Goal: Book appointment/travel/reservation

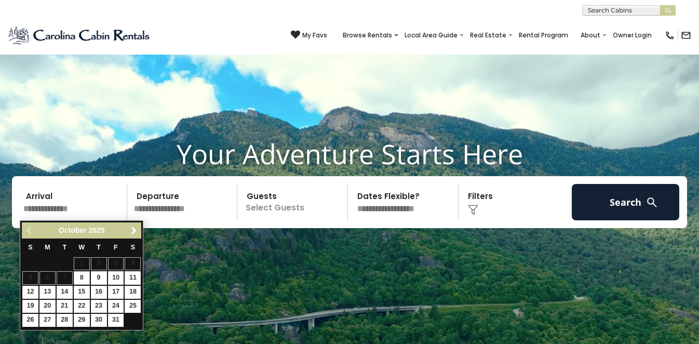
scroll to position [55, 0]
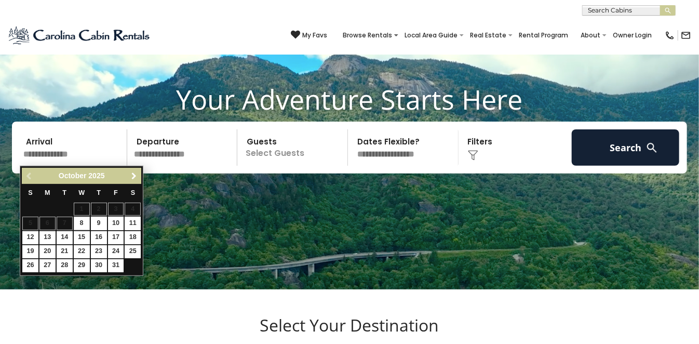
click at [133, 173] on span "Next" at bounding box center [134, 176] width 8 height 8
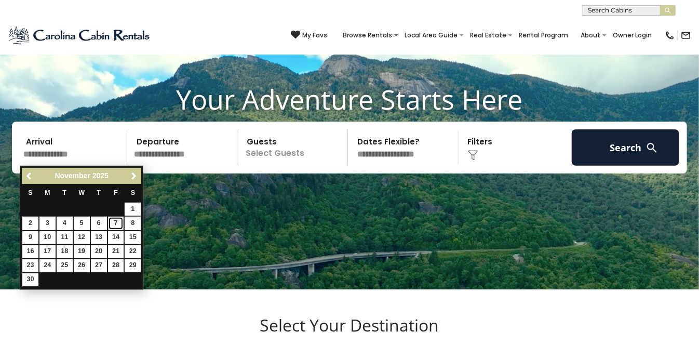
click at [116, 223] on link "7" at bounding box center [116, 223] width 16 height 13
type input "*******"
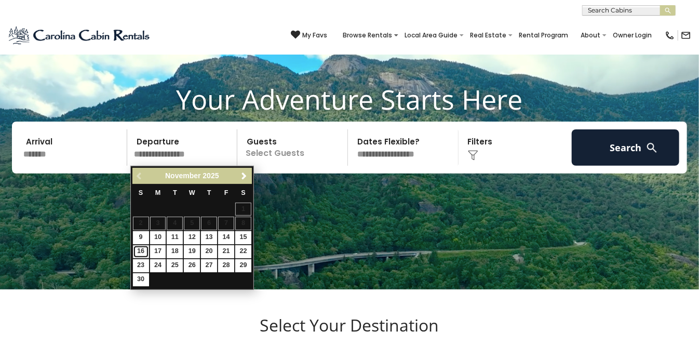
click at [141, 248] on link "16" at bounding box center [141, 251] width 16 height 13
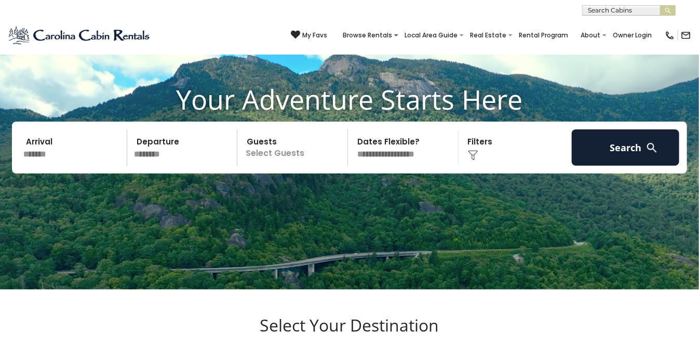
click at [163, 151] on input "********" at bounding box center [184, 147] width 108 height 36
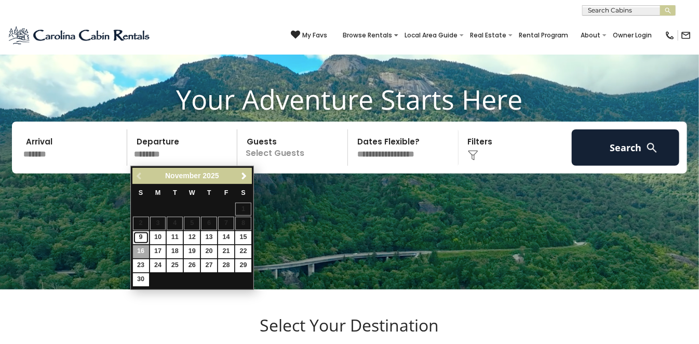
click at [141, 234] on link "9" at bounding box center [141, 237] width 16 height 13
type input "*******"
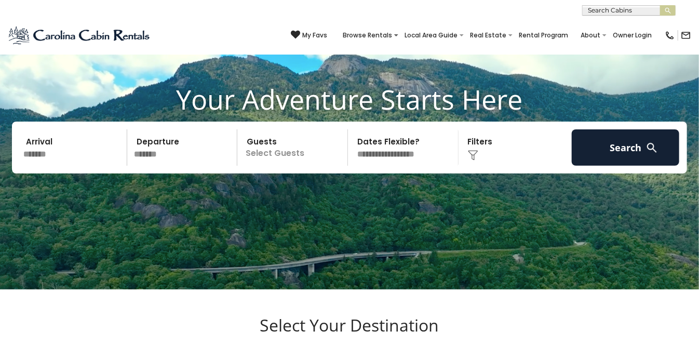
click at [275, 152] on p "Select Guests" at bounding box center [293, 147] width 107 height 36
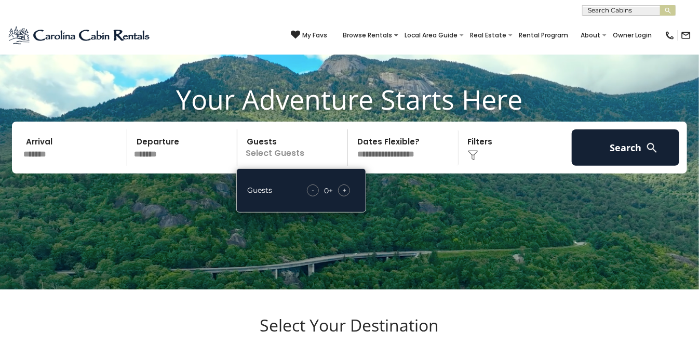
click at [431, 213] on video at bounding box center [349, 120] width 699 height 350
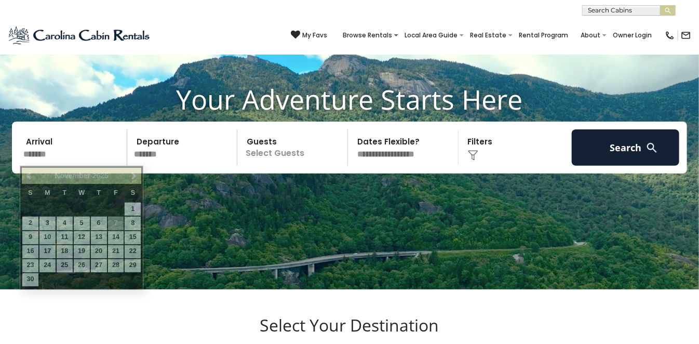
click at [60, 152] on input "*******" at bounding box center [74, 147] width 108 height 36
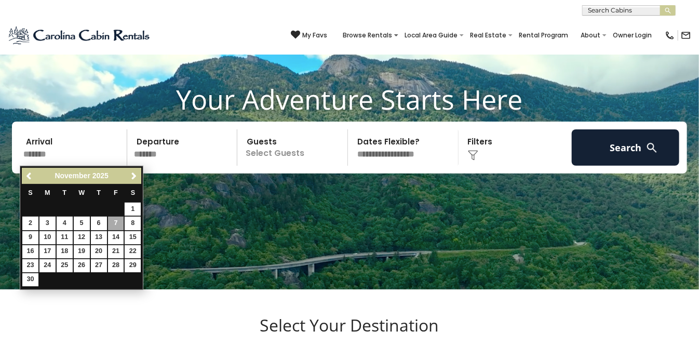
click at [74, 149] on input "*******" at bounding box center [74, 147] width 108 height 36
click at [146, 194] on video at bounding box center [349, 120] width 699 height 350
drag, startPoint x: 22, startPoint y: 154, endPoint x: 59, endPoint y: 156, distance: 36.4
click at [59, 156] on input "*******" at bounding box center [74, 147] width 108 height 36
click at [31, 173] on span "Previous" at bounding box center [29, 176] width 8 height 8
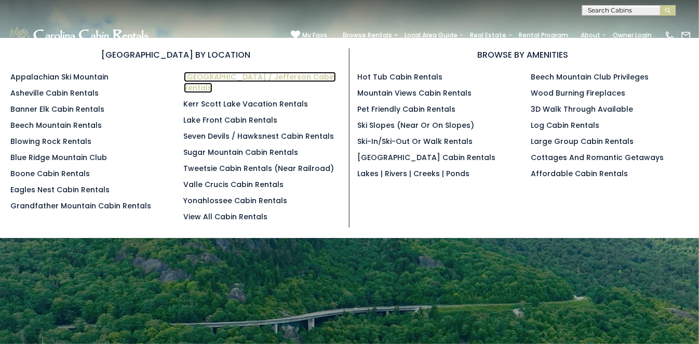
click at [220, 77] on link "[GEOGRAPHIC_DATA] / Jefferson Cabin Rentals" at bounding box center [260, 82] width 152 height 21
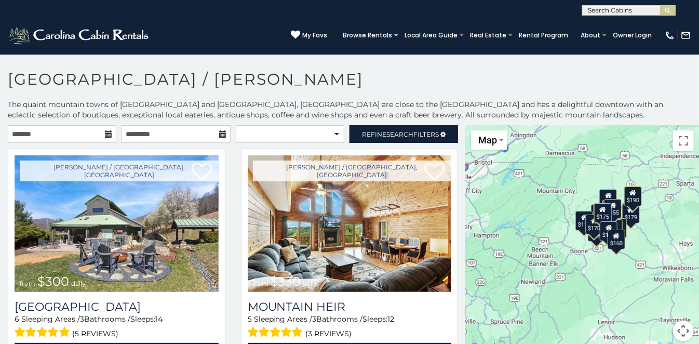
drag, startPoint x: 648, startPoint y: 282, endPoint x: 618, endPoint y: 291, distance: 31.0
click at [618, 291] on div "$300 $330 $175 $250 $179 $175 $180 $110 $190 $170 $155 $195 $200 $170 $175 $190…" at bounding box center [582, 239] width 233 height 229
click at [619, 244] on div "$160" at bounding box center [616, 240] width 18 height 20
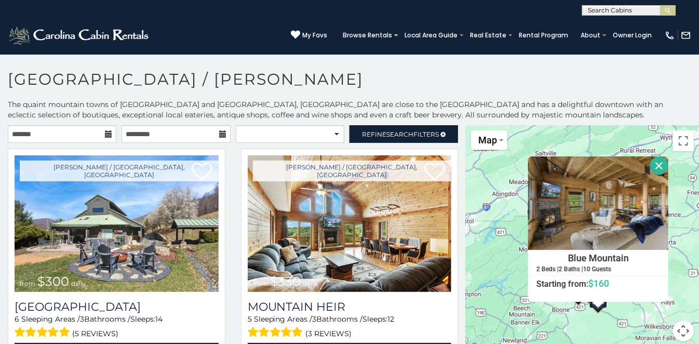
click at [658, 166] on button "Close" at bounding box center [659, 165] width 18 height 18
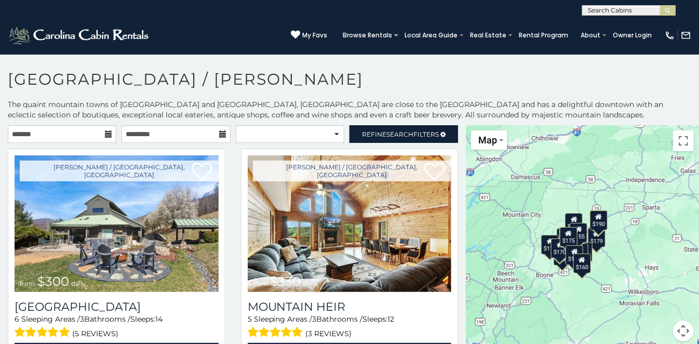
drag, startPoint x: 621, startPoint y: 286, endPoint x: 604, endPoint y: 249, distance: 40.4
click at [604, 249] on div "$300 $330 $175 $250 $179 $175 $180 $110 $190 $170 $155 $195 $200 $170 $175 $190…" at bounding box center [582, 239] width 233 height 229
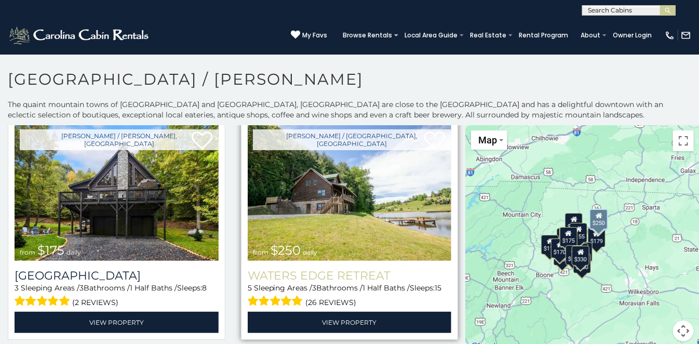
scroll to position [263, 0]
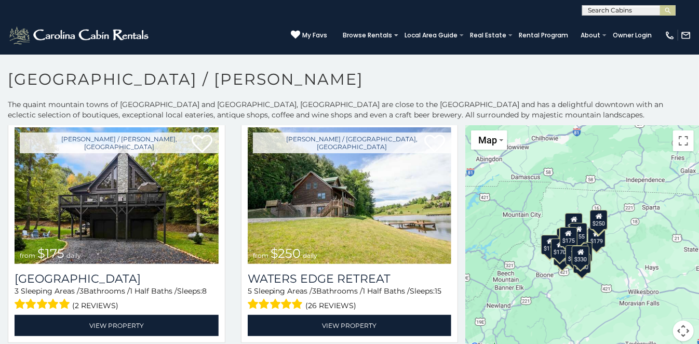
click at [588, 272] on div "$160" at bounding box center [582, 263] width 18 height 20
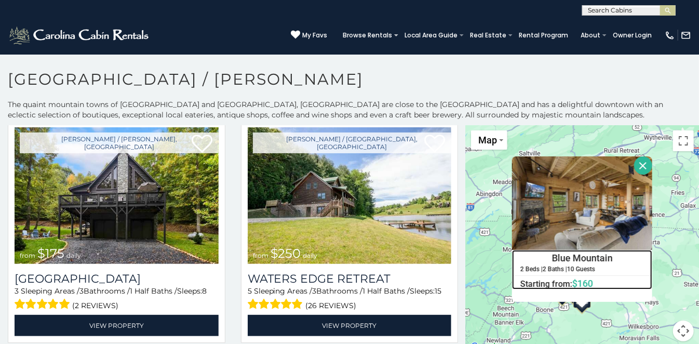
click at [574, 251] on h4 "Blue Mountain" at bounding box center [582, 258] width 139 height 16
click at [639, 165] on button "Close" at bounding box center [643, 165] width 18 height 18
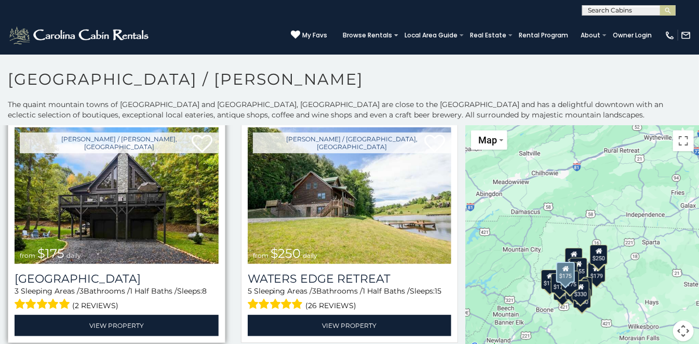
click at [129, 205] on img at bounding box center [117, 195] width 204 height 137
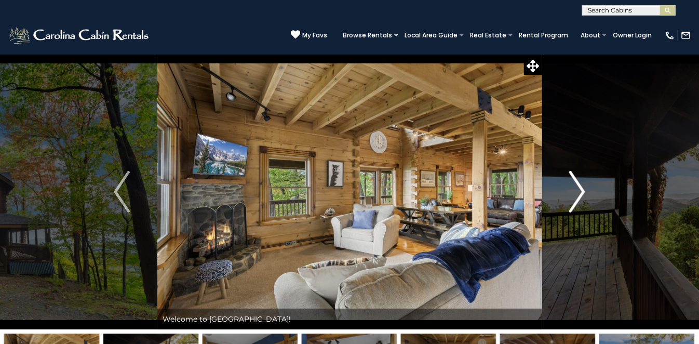
click at [574, 191] on img "Next" at bounding box center [577, 192] width 16 height 42
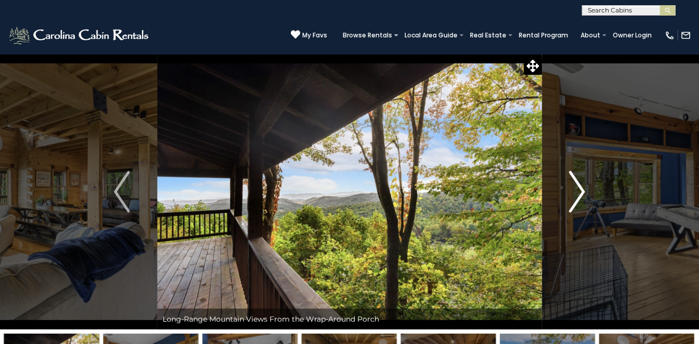
click at [578, 191] on img "Next" at bounding box center [577, 192] width 16 height 42
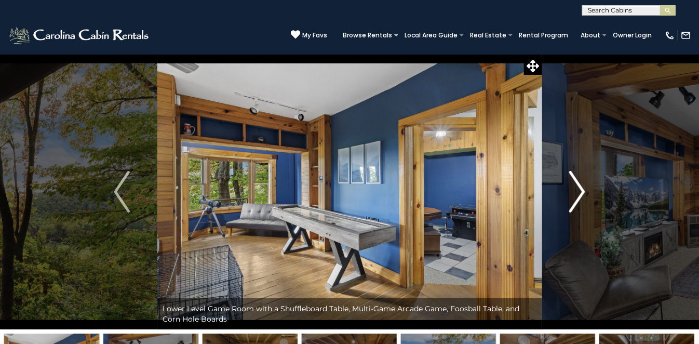
click at [578, 191] on img "Next" at bounding box center [577, 192] width 16 height 42
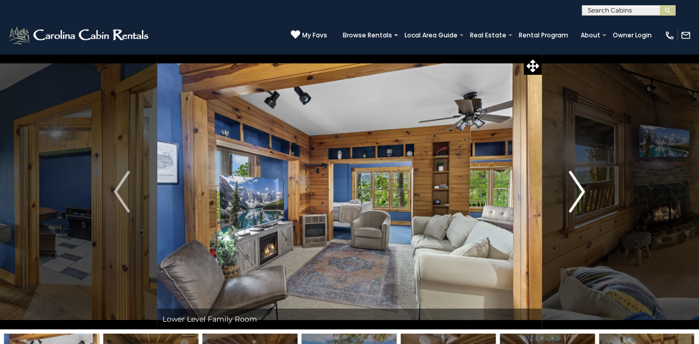
click at [578, 191] on img "Next" at bounding box center [577, 192] width 16 height 42
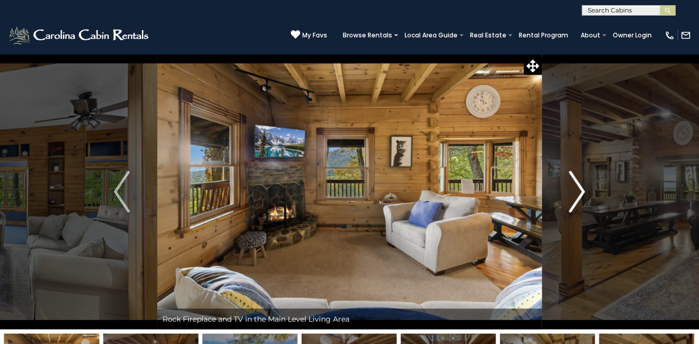
click at [578, 191] on img "Next" at bounding box center [577, 192] width 16 height 42
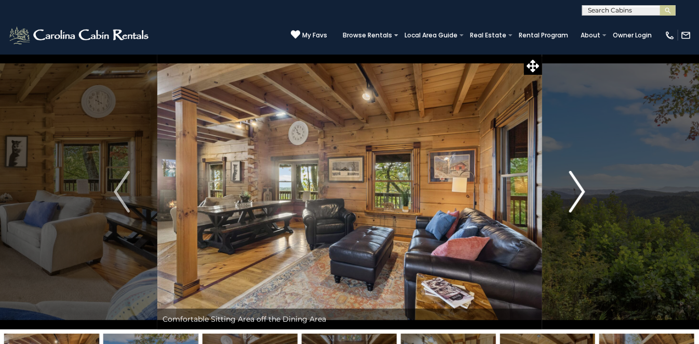
click at [578, 191] on img "Next" at bounding box center [577, 192] width 16 height 42
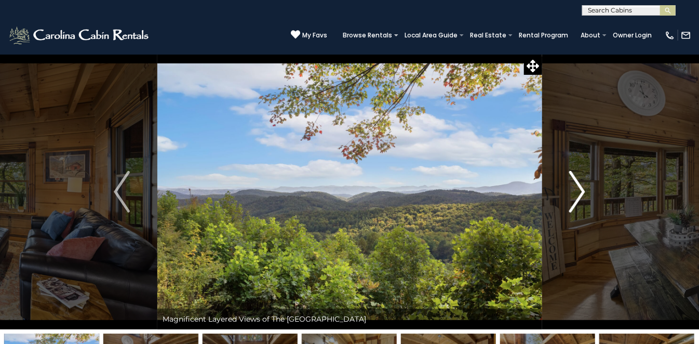
click at [578, 191] on img "Next" at bounding box center [577, 192] width 16 height 42
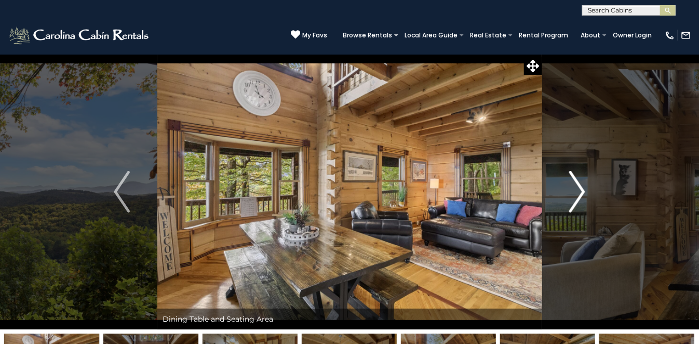
click at [578, 191] on img "Next" at bounding box center [577, 192] width 16 height 42
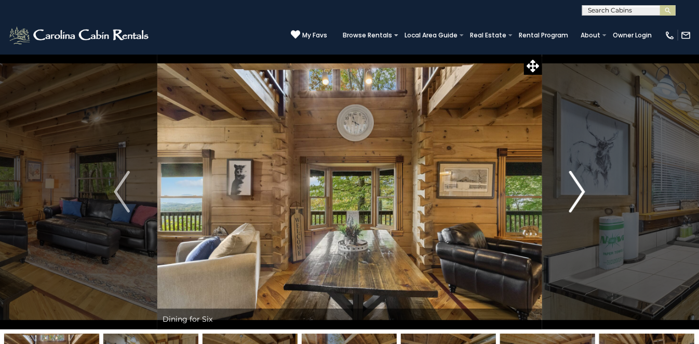
click at [578, 191] on img "Next" at bounding box center [577, 192] width 16 height 42
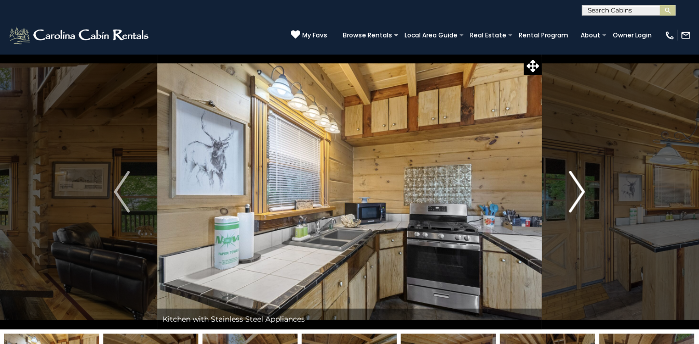
click at [578, 191] on img "Next" at bounding box center [577, 192] width 16 height 42
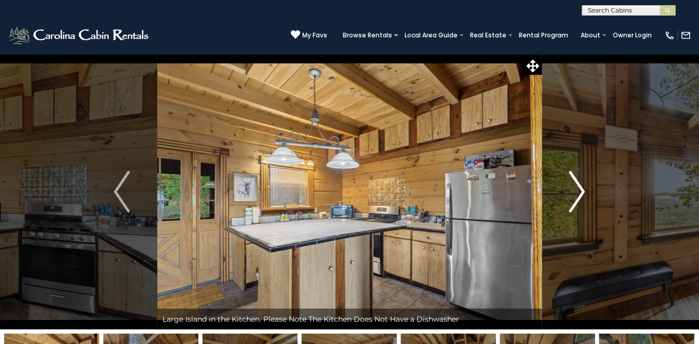
click at [578, 191] on img "Next" at bounding box center [577, 192] width 16 height 42
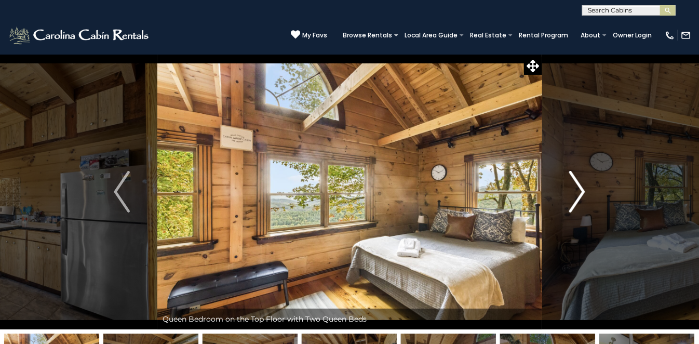
click at [578, 191] on img "Next" at bounding box center [577, 192] width 16 height 42
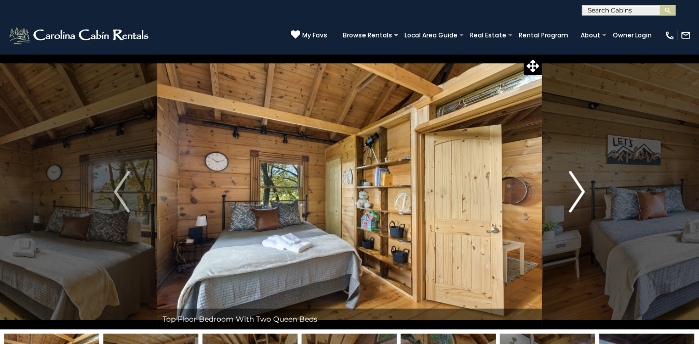
click at [578, 191] on img "Next" at bounding box center [577, 192] width 16 height 42
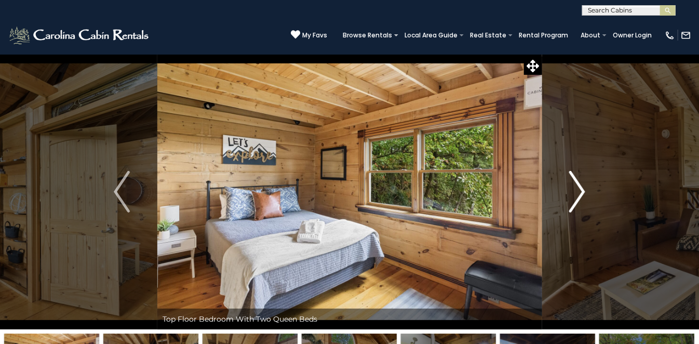
click at [578, 191] on img "Next" at bounding box center [577, 192] width 16 height 42
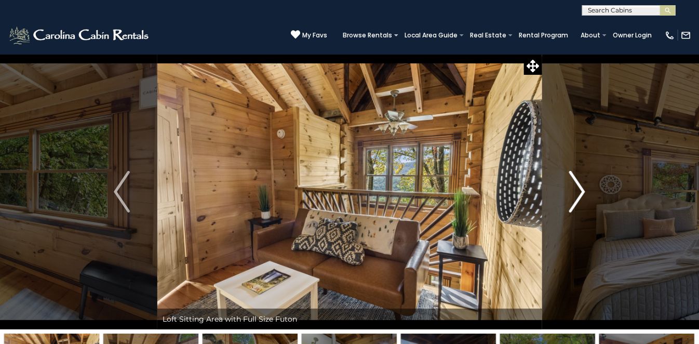
click at [578, 191] on img "Next" at bounding box center [577, 192] width 16 height 42
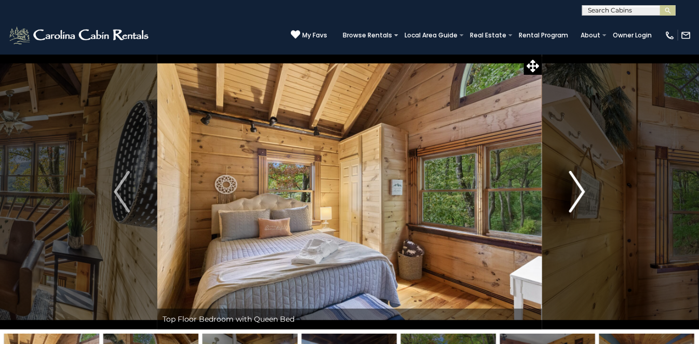
click at [578, 191] on img "Next" at bounding box center [577, 192] width 16 height 42
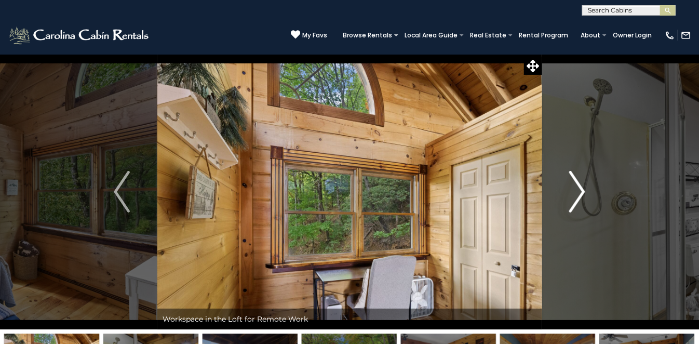
click at [578, 191] on img "Next" at bounding box center [577, 192] width 16 height 42
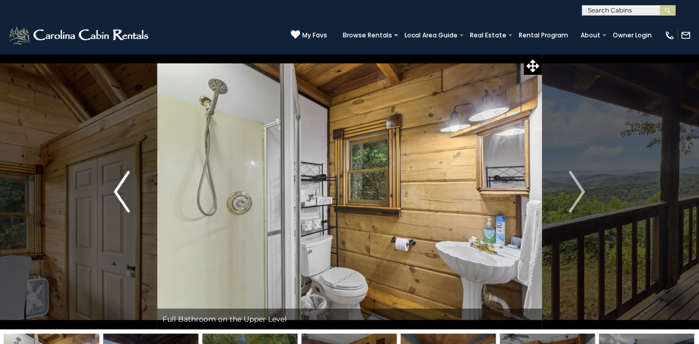
click at [122, 194] on img "Previous" at bounding box center [122, 192] width 16 height 42
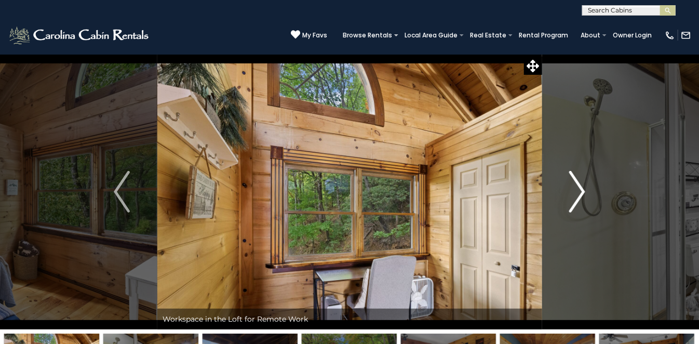
click at [581, 196] on img "Next" at bounding box center [577, 192] width 16 height 42
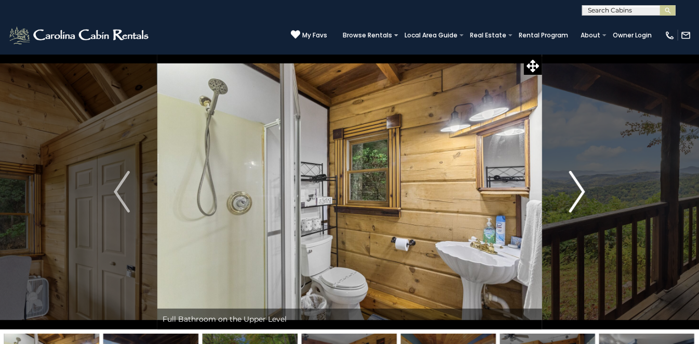
click at [581, 196] on img "Next" at bounding box center [577, 192] width 16 height 42
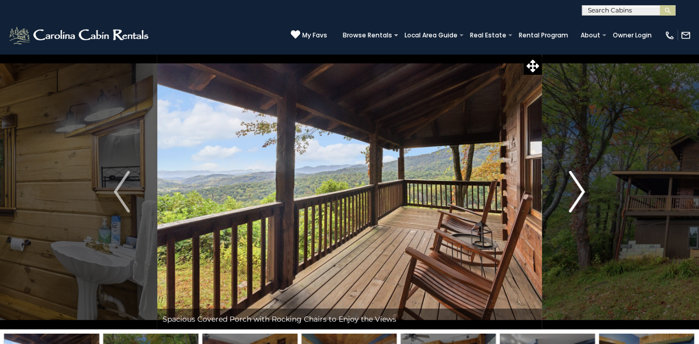
click at [581, 196] on img "Next" at bounding box center [577, 192] width 16 height 42
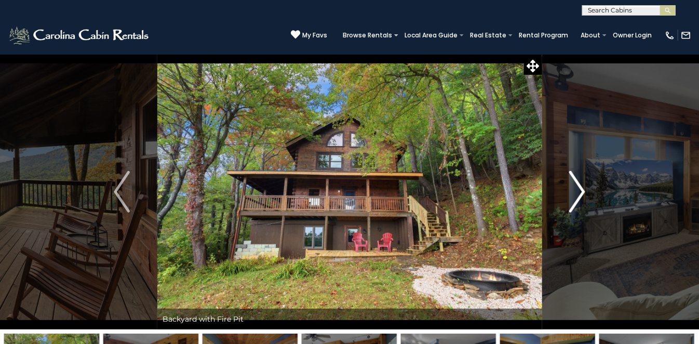
click at [581, 196] on img "Next" at bounding box center [577, 192] width 16 height 42
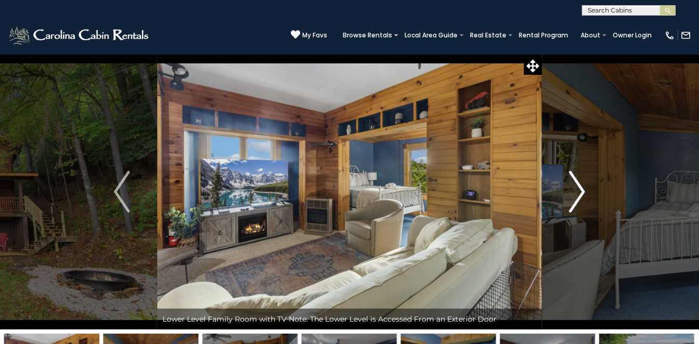
click at [581, 196] on img "Next" at bounding box center [577, 192] width 16 height 42
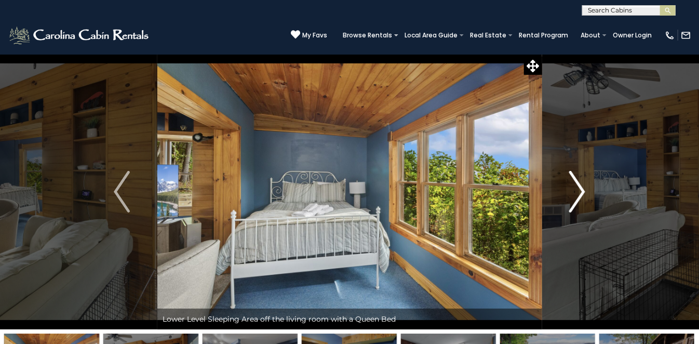
click at [581, 196] on img "Next" at bounding box center [577, 192] width 16 height 42
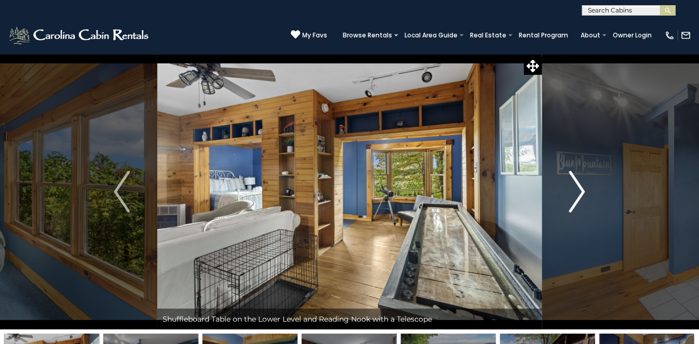
click at [581, 196] on img "Next" at bounding box center [577, 192] width 16 height 42
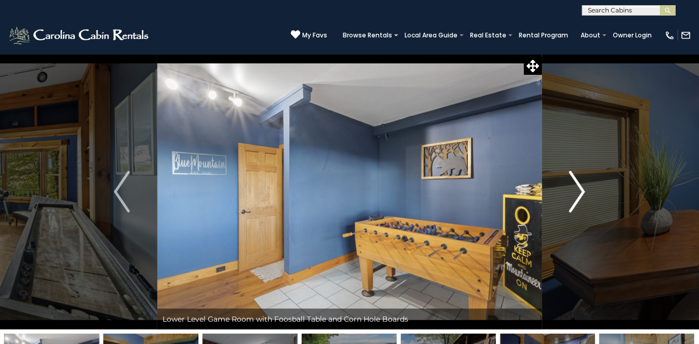
click at [581, 196] on img "Next" at bounding box center [577, 192] width 16 height 42
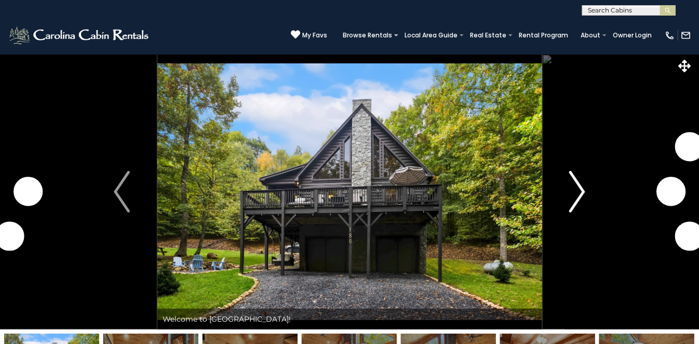
click at [581, 189] on img "Next" at bounding box center [577, 192] width 16 height 42
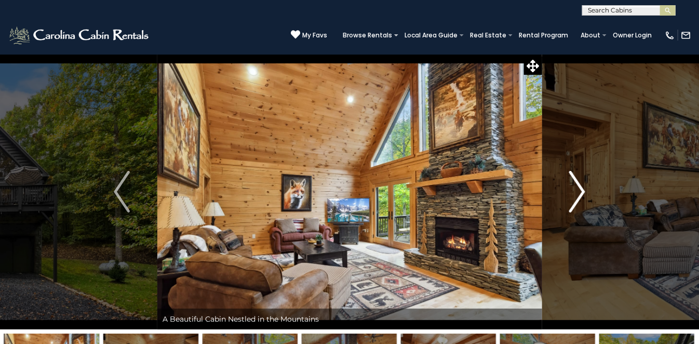
click at [582, 199] on img "Next" at bounding box center [577, 192] width 16 height 42
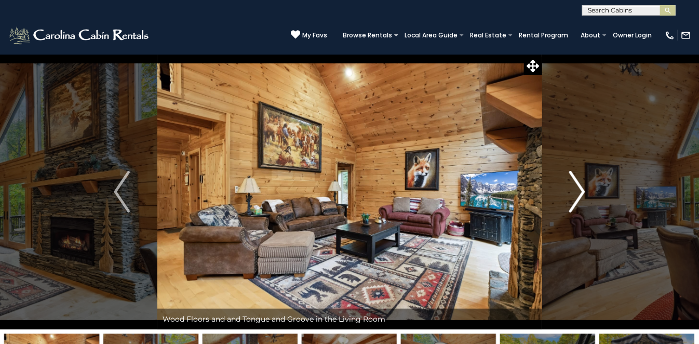
click at [582, 199] on img "Next" at bounding box center [577, 192] width 16 height 42
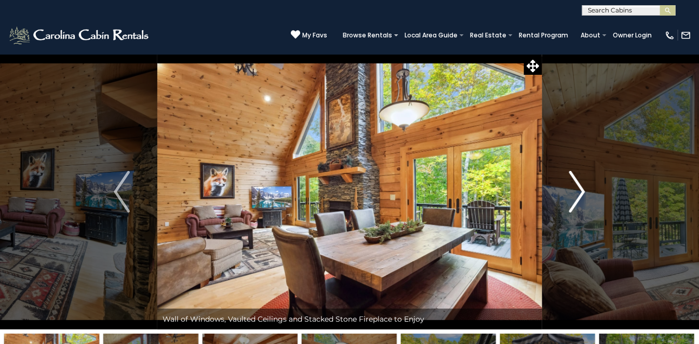
click at [582, 199] on img "Next" at bounding box center [577, 192] width 16 height 42
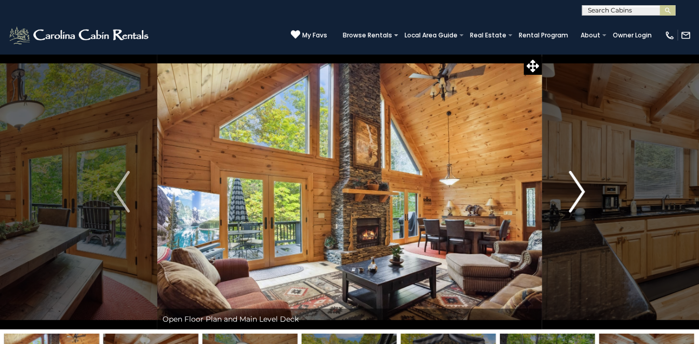
click at [582, 199] on img "Next" at bounding box center [577, 192] width 16 height 42
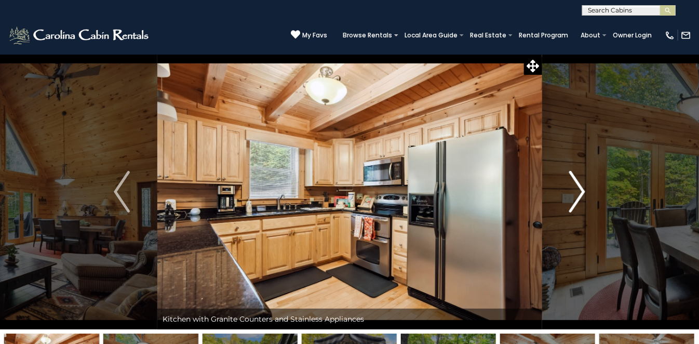
click at [582, 199] on img "Next" at bounding box center [577, 192] width 16 height 42
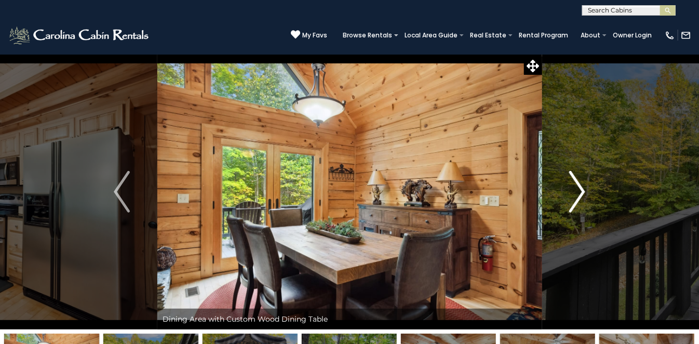
click at [582, 199] on img "Next" at bounding box center [577, 192] width 16 height 42
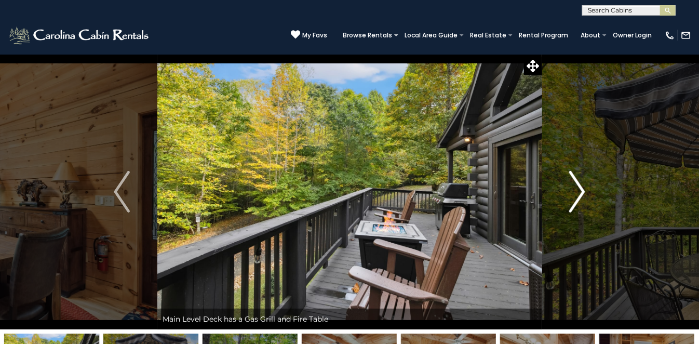
click at [582, 199] on img "Next" at bounding box center [577, 192] width 16 height 42
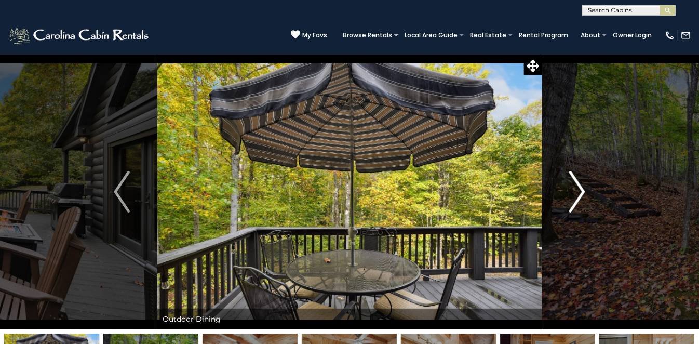
click at [582, 199] on img "Next" at bounding box center [577, 192] width 16 height 42
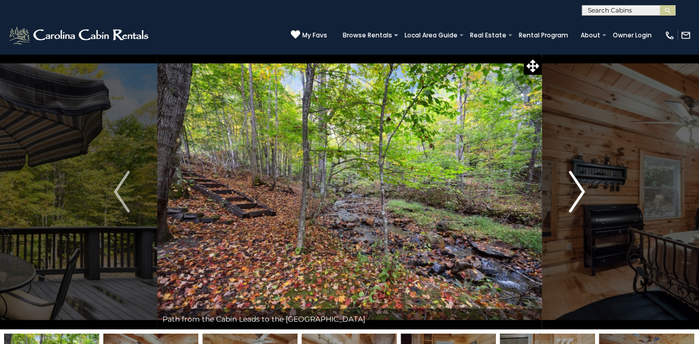
click at [582, 199] on img "Next" at bounding box center [577, 192] width 16 height 42
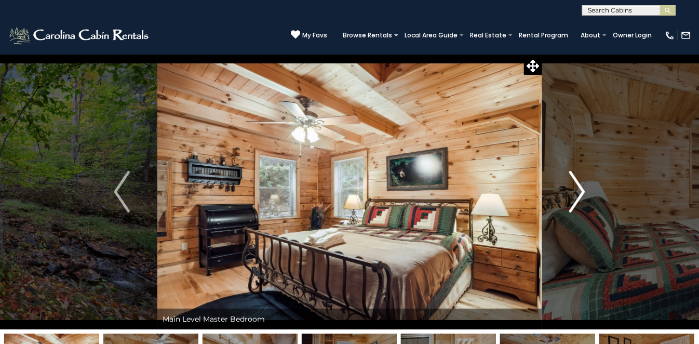
click at [582, 199] on img "Next" at bounding box center [577, 192] width 16 height 42
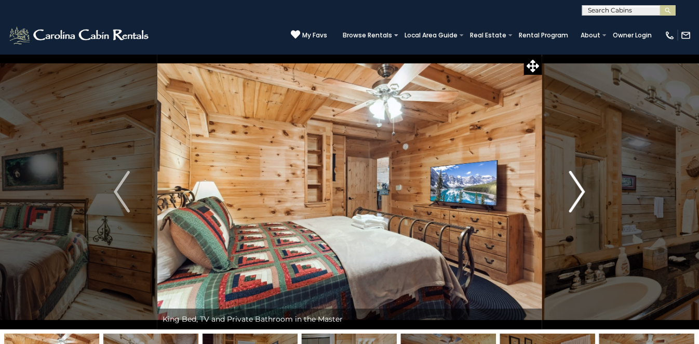
click at [582, 199] on img "Next" at bounding box center [577, 192] width 16 height 42
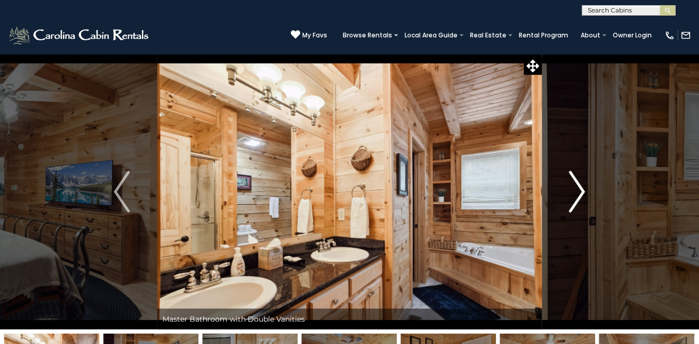
click at [582, 199] on img "Next" at bounding box center [577, 192] width 16 height 42
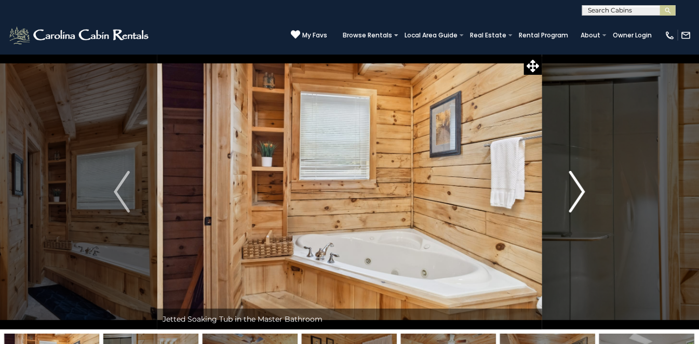
click at [582, 199] on img "Next" at bounding box center [577, 192] width 16 height 42
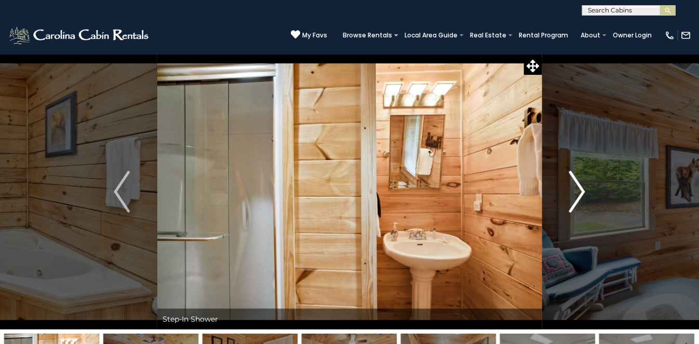
click at [582, 199] on img "Next" at bounding box center [577, 192] width 16 height 42
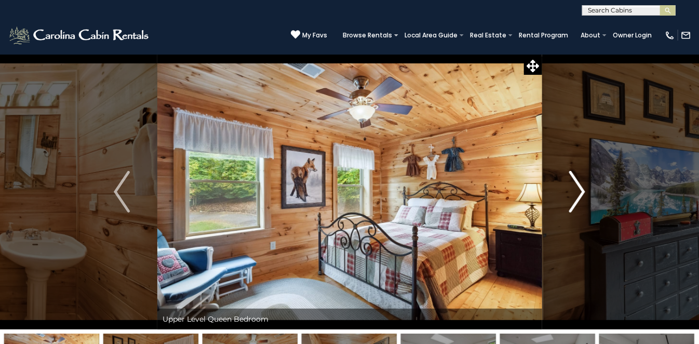
click at [582, 199] on img "Next" at bounding box center [577, 192] width 16 height 42
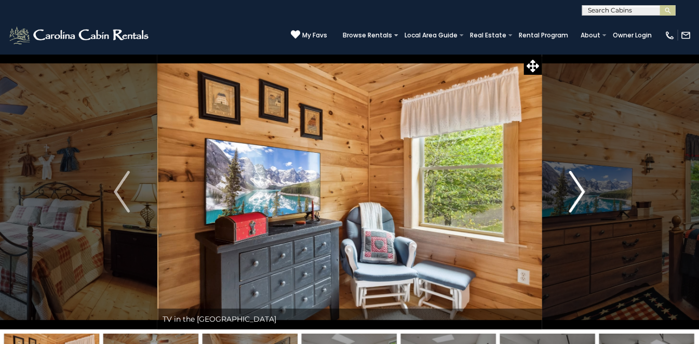
click at [582, 199] on img "Next" at bounding box center [577, 192] width 16 height 42
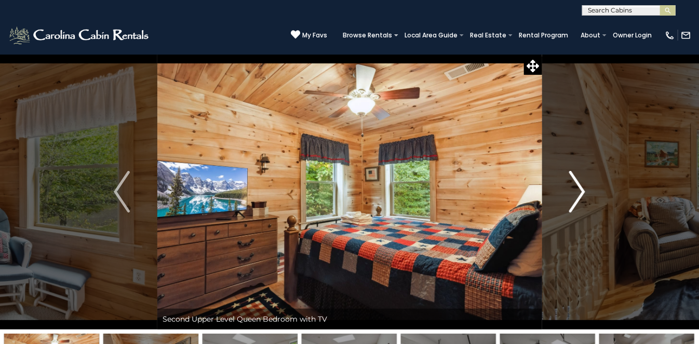
click at [582, 199] on img "Next" at bounding box center [577, 192] width 16 height 42
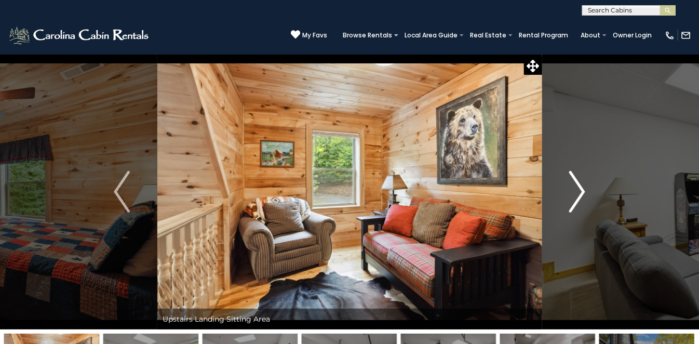
click at [582, 199] on img "Next" at bounding box center [577, 192] width 16 height 42
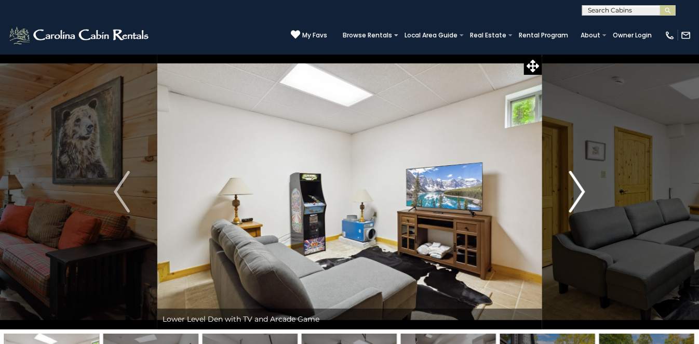
click at [582, 199] on img "Next" at bounding box center [577, 192] width 16 height 42
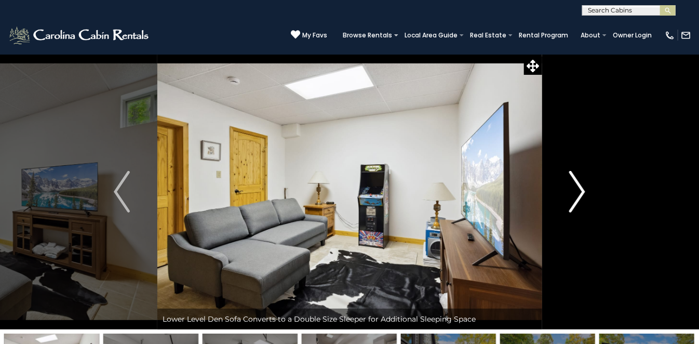
click at [582, 199] on img "Next" at bounding box center [577, 192] width 16 height 42
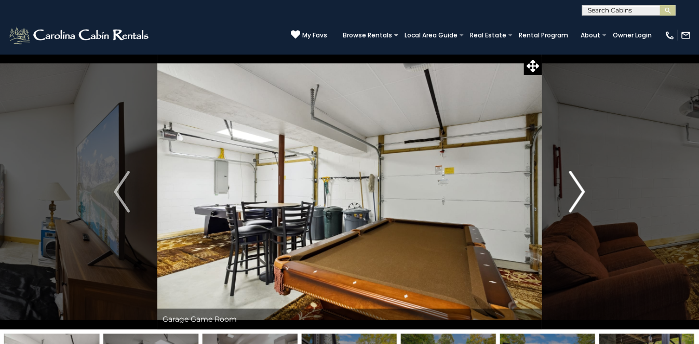
click at [582, 199] on img "Next" at bounding box center [577, 192] width 16 height 42
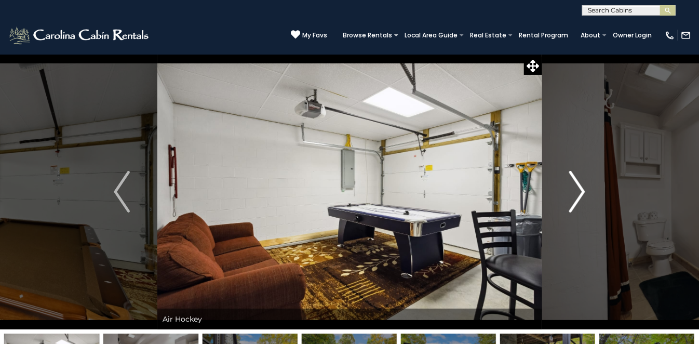
click at [582, 199] on img "Next" at bounding box center [577, 192] width 16 height 42
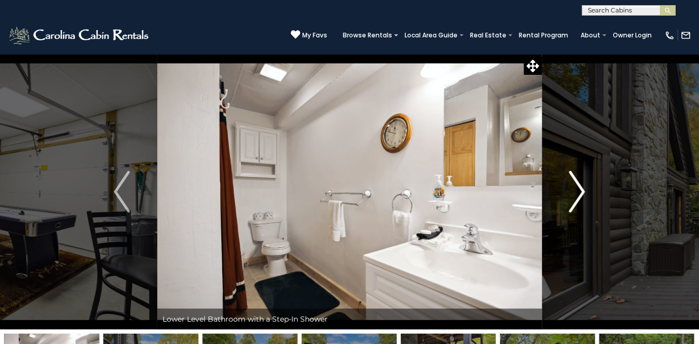
click at [582, 199] on img "Next" at bounding box center [577, 192] width 16 height 42
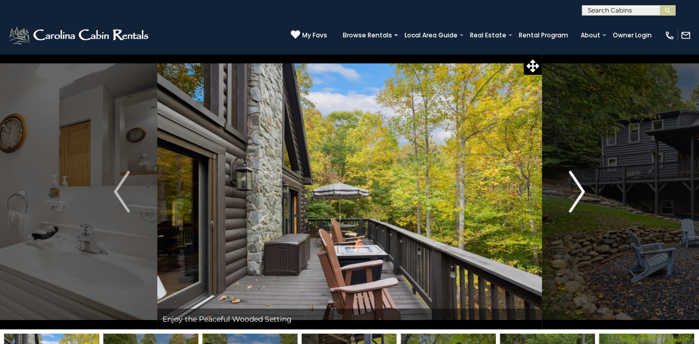
click at [582, 199] on img "Next" at bounding box center [577, 192] width 16 height 42
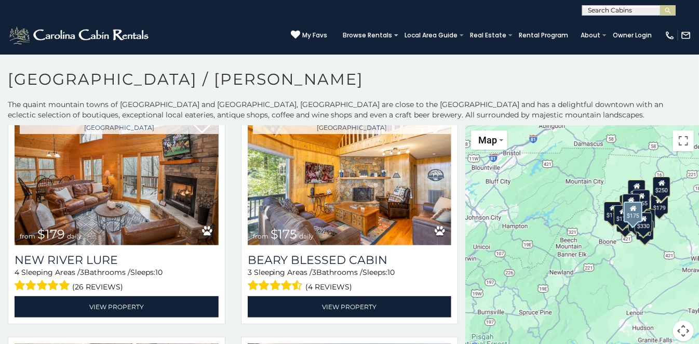
scroll to position [526, 0]
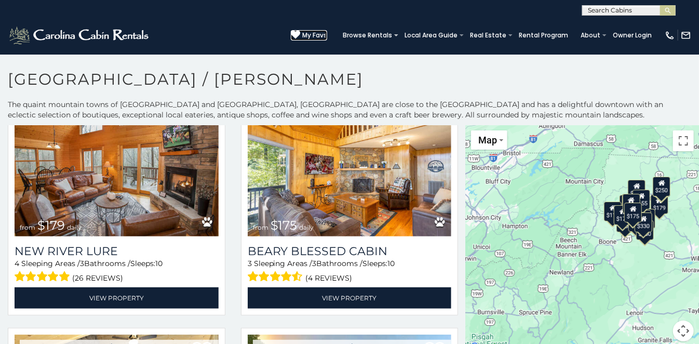
click at [319, 33] on span "My Favs" at bounding box center [314, 35] width 25 height 9
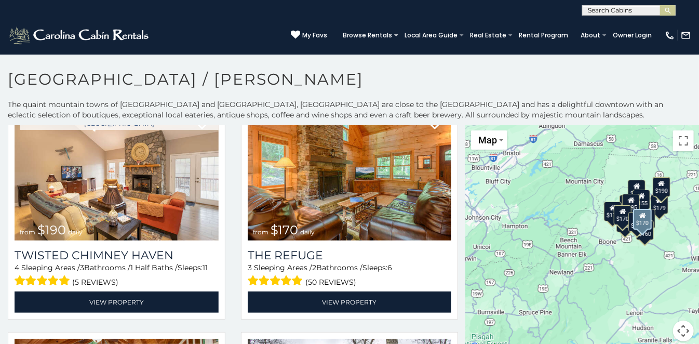
scroll to position [962, 0]
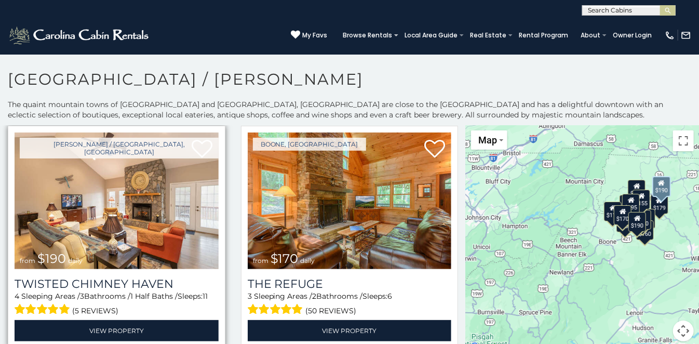
click at [111, 223] on img at bounding box center [117, 200] width 204 height 137
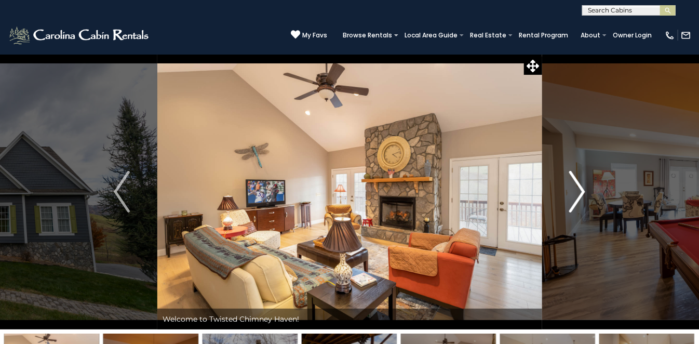
click at [574, 192] on img "Next" at bounding box center [577, 192] width 16 height 42
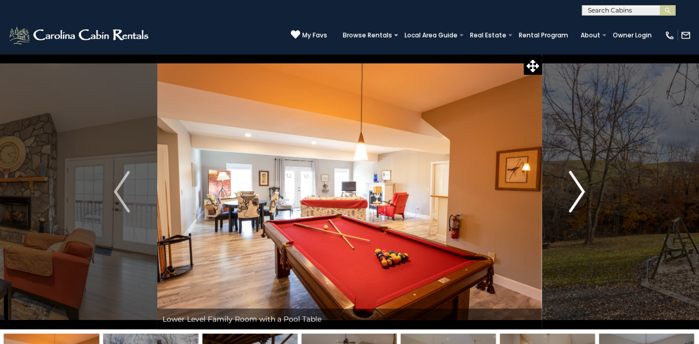
click at [574, 192] on img "Next" at bounding box center [577, 192] width 16 height 42
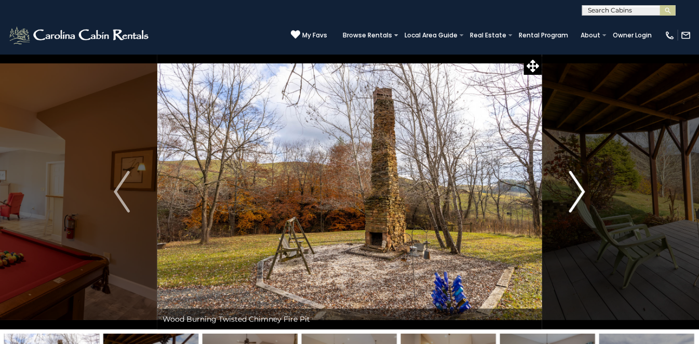
click at [574, 192] on img "Next" at bounding box center [577, 192] width 16 height 42
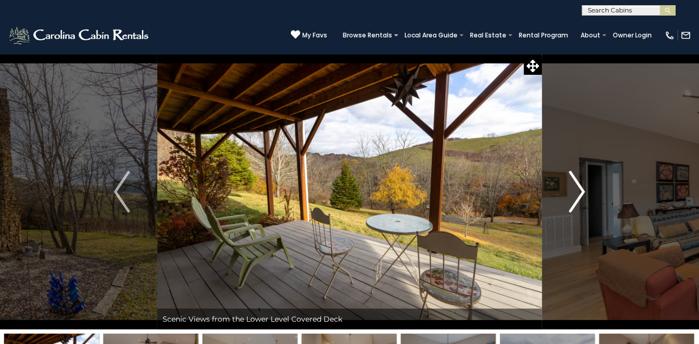
click at [574, 192] on img "Next" at bounding box center [577, 192] width 16 height 42
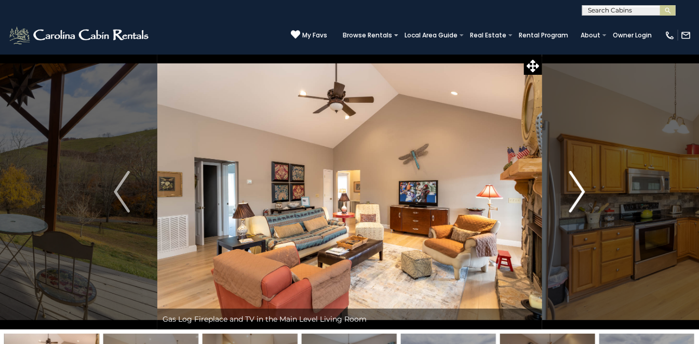
click at [574, 192] on img "Next" at bounding box center [577, 192] width 16 height 42
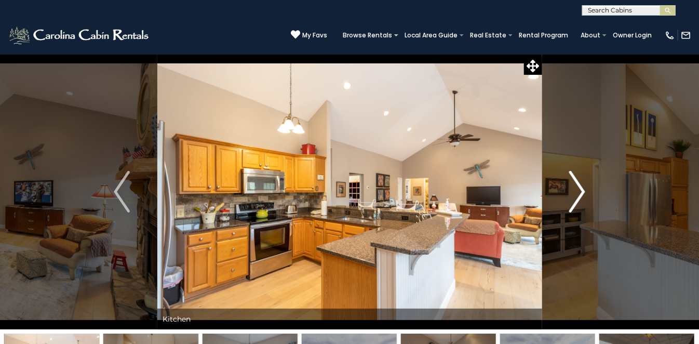
click at [578, 191] on img "Next" at bounding box center [577, 192] width 16 height 42
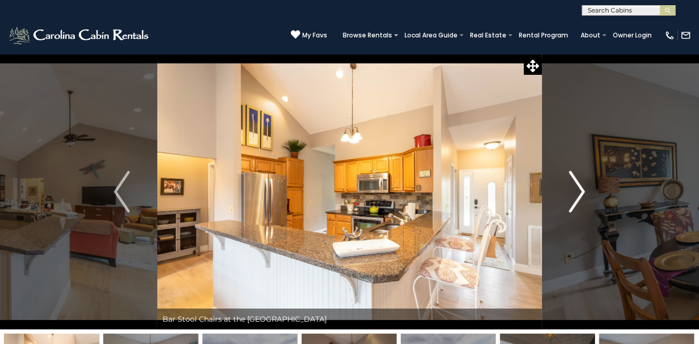
click at [578, 191] on img "Next" at bounding box center [577, 192] width 16 height 42
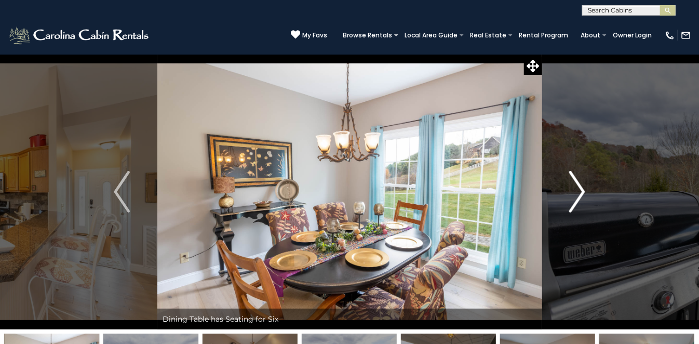
click at [578, 191] on img "Next" at bounding box center [577, 192] width 16 height 42
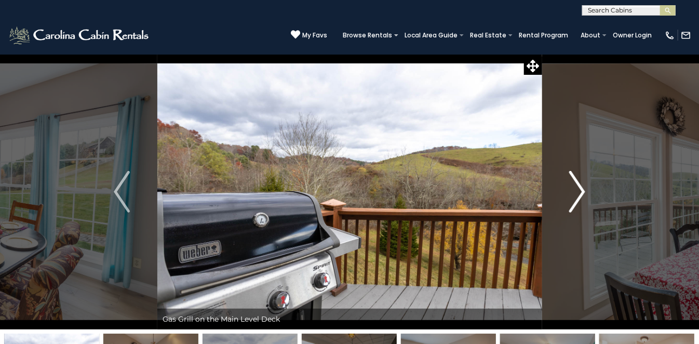
click at [578, 191] on img "Next" at bounding box center [577, 192] width 16 height 42
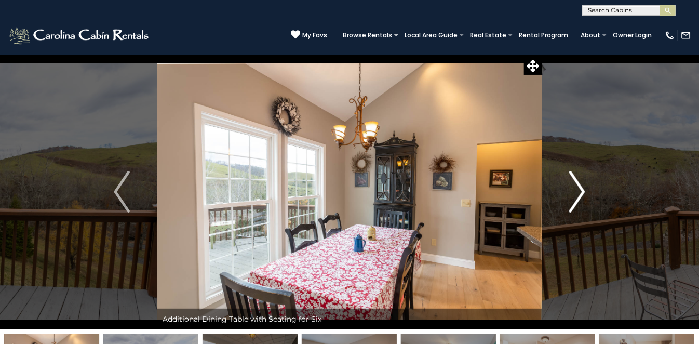
click at [578, 191] on img "Next" at bounding box center [577, 192] width 16 height 42
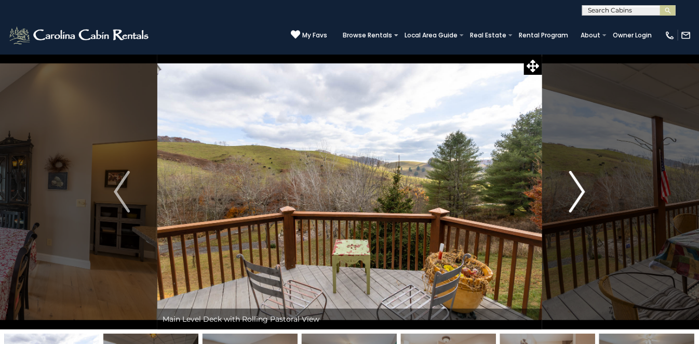
click at [578, 191] on img "Next" at bounding box center [577, 192] width 16 height 42
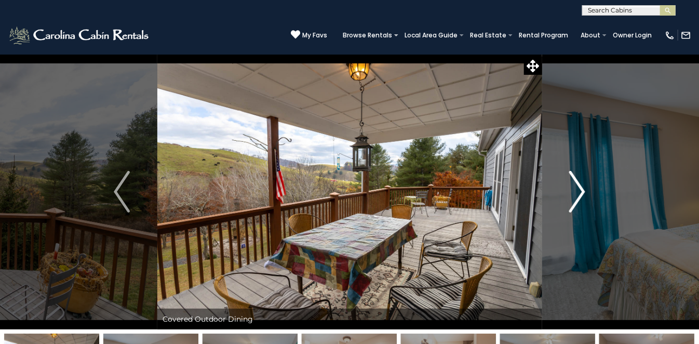
click at [578, 191] on img "Next" at bounding box center [577, 192] width 16 height 42
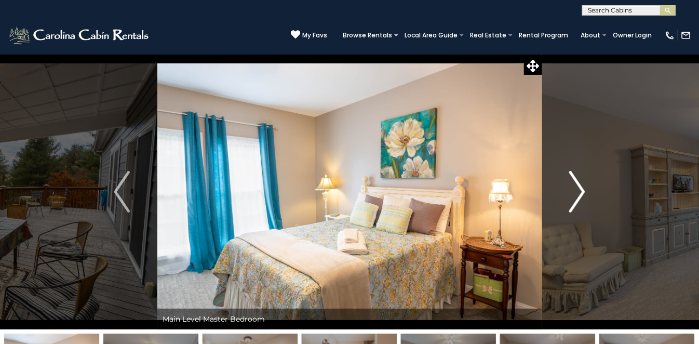
click at [578, 191] on img "Next" at bounding box center [577, 192] width 16 height 42
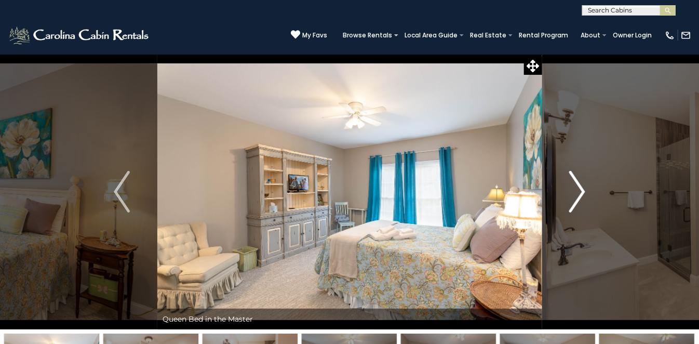
click at [578, 191] on img "Next" at bounding box center [577, 192] width 16 height 42
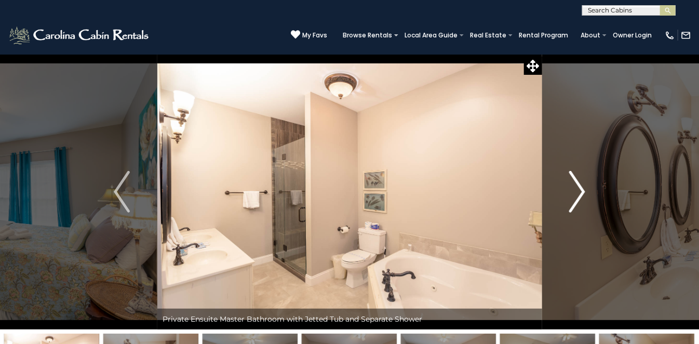
click at [578, 191] on img "Next" at bounding box center [577, 192] width 16 height 42
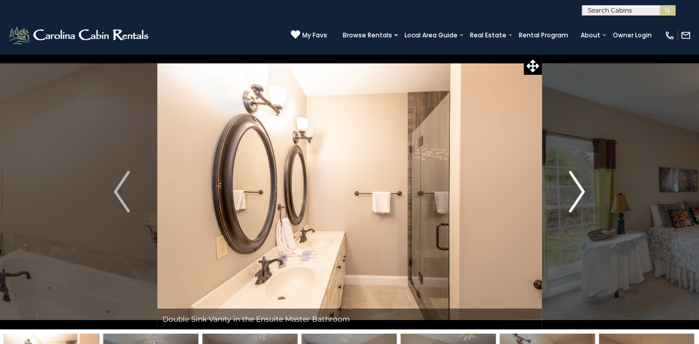
click at [578, 191] on img "Next" at bounding box center [577, 192] width 16 height 42
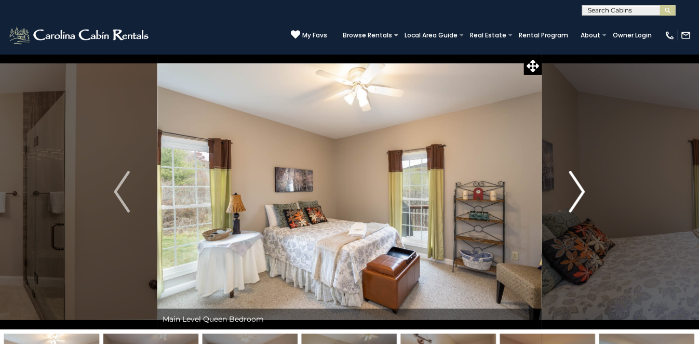
click at [578, 191] on img "Next" at bounding box center [577, 192] width 16 height 42
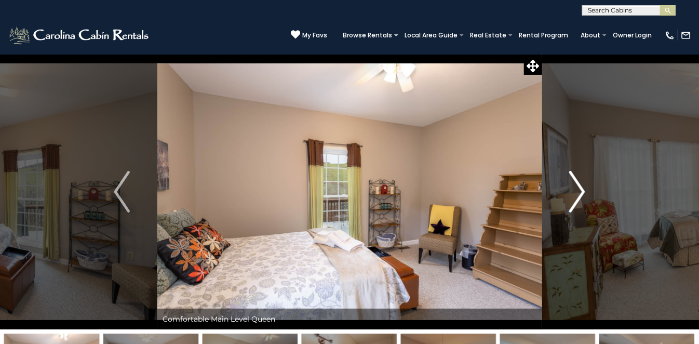
click at [578, 191] on img "Next" at bounding box center [577, 192] width 16 height 42
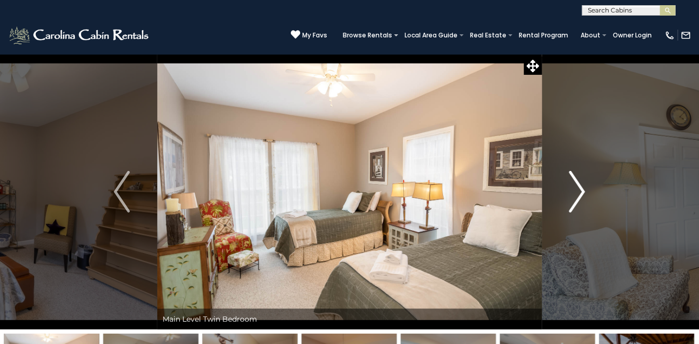
click at [578, 191] on img "Next" at bounding box center [577, 192] width 16 height 42
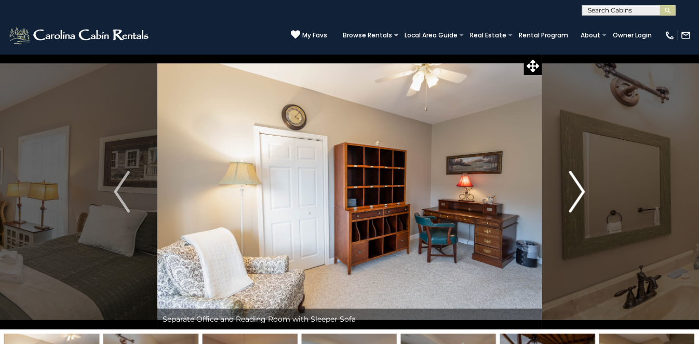
click at [578, 191] on img "Next" at bounding box center [577, 192] width 16 height 42
